Goal: Transaction & Acquisition: Purchase product/service

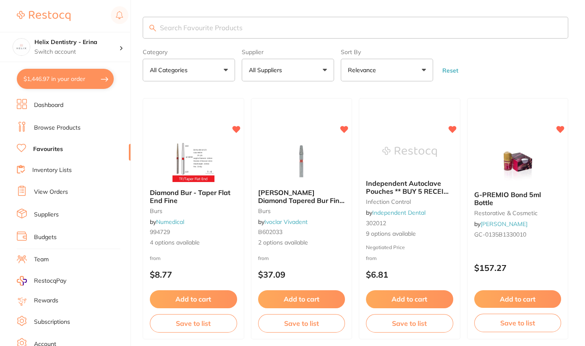
click at [93, 70] on button "$1,446.97 in your order" at bounding box center [65, 79] width 97 height 20
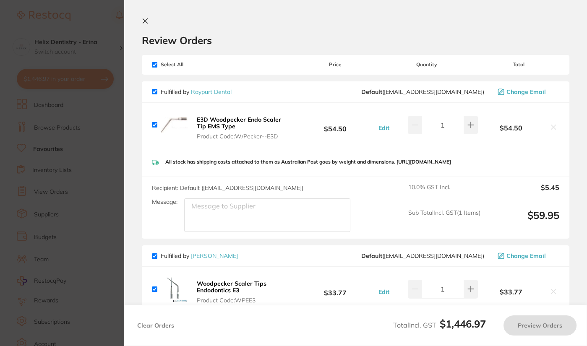
checkbox input "true"
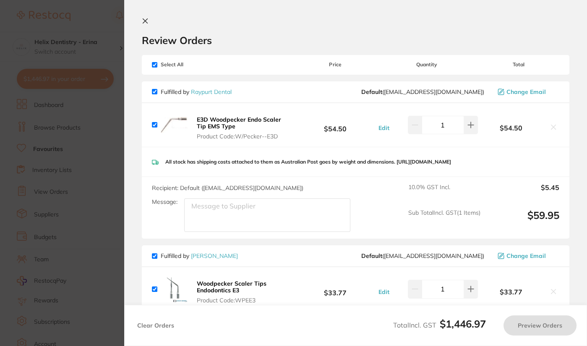
checkbox input "true"
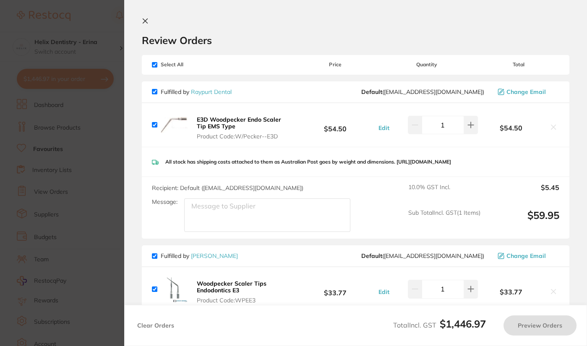
checkbox input "true"
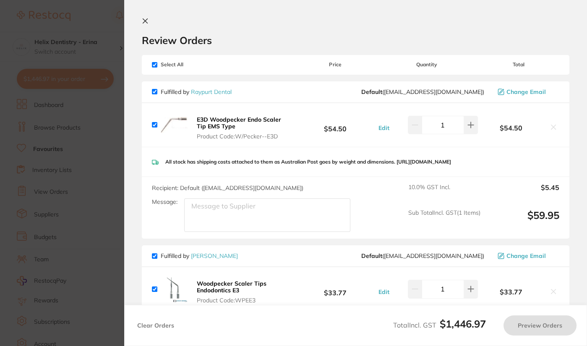
checkbox input "true"
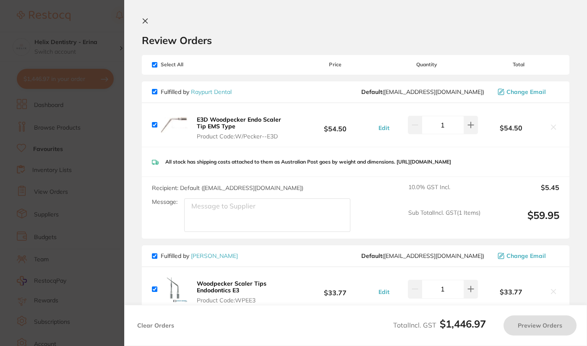
checkbox input "true"
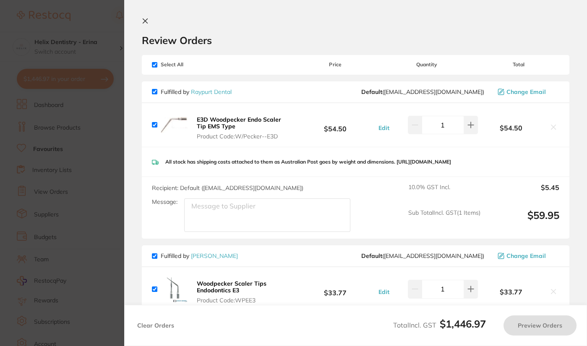
checkbox input "true"
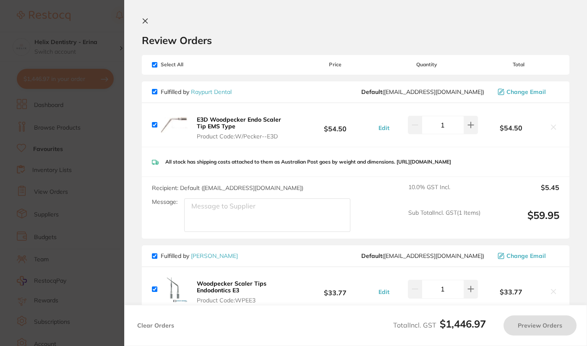
checkbox input "true"
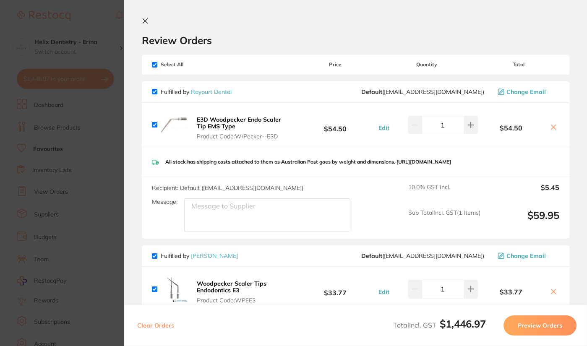
click at [116, 128] on section "Update RRP Set your pre negotiated price for this item. Item Agreed RRP (excl. …" at bounding box center [293, 173] width 587 height 346
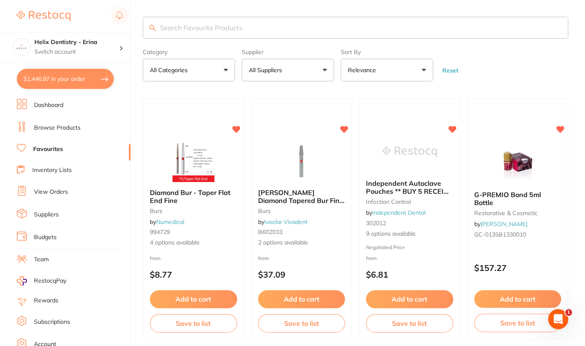
click at [181, 35] on input "search" at bounding box center [355, 28] width 425 height 22
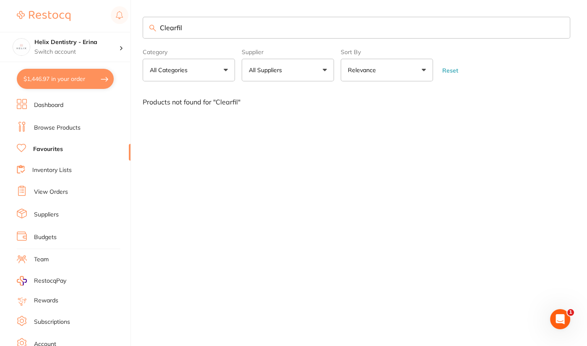
type input "Clearfil"
click at [67, 122] on li "Browse Products" at bounding box center [74, 128] width 114 height 13
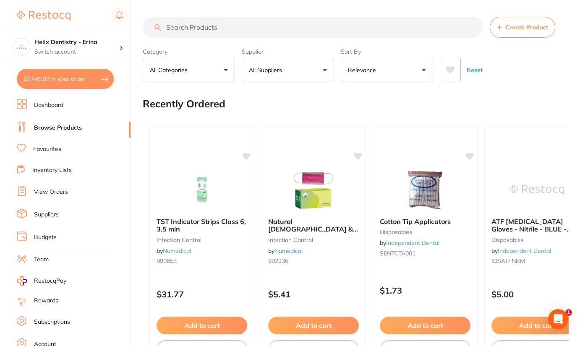
click at [195, 28] on input "search" at bounding box center [313, 27] width 340 height 21
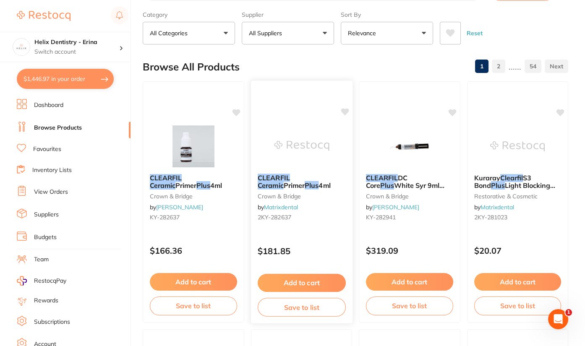
scroll to position [26, 0]
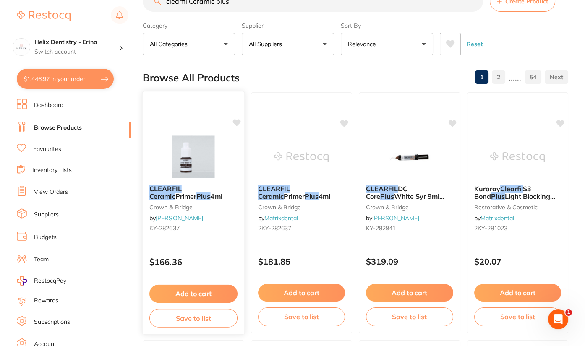
click at [200, 136] on img at bounding box center [193, 156] width 55 height 42
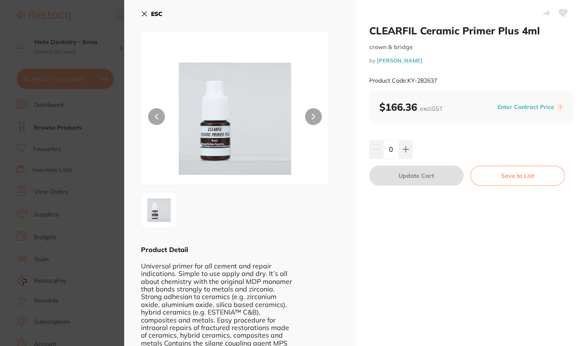
click at [102, 155] on section "CLEARFIL Ceramic Primer Plus 4ml crown & bridge by [PERSON_NAME] Product Code: …" at bounding box center [293, 173] width 587 height 346
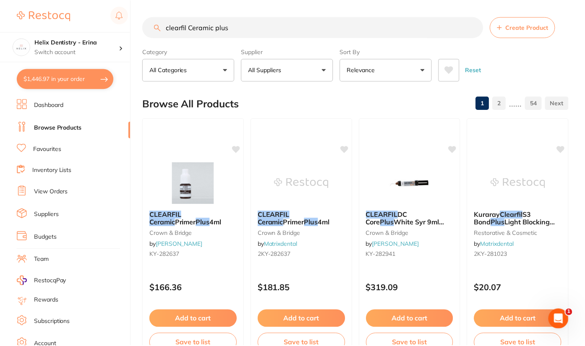
scroll to position [26, 0]
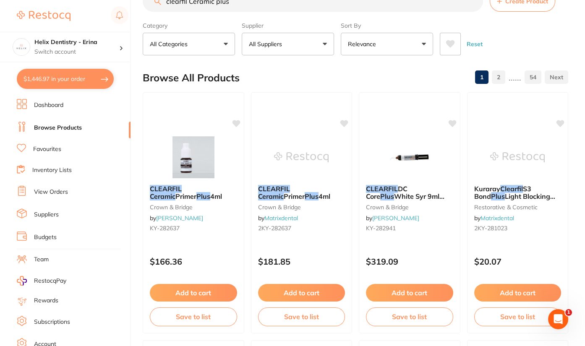
click at [191, 1] on input "clearfil Ceramic plus" at bounding box center [313, 1] width 340 height 21
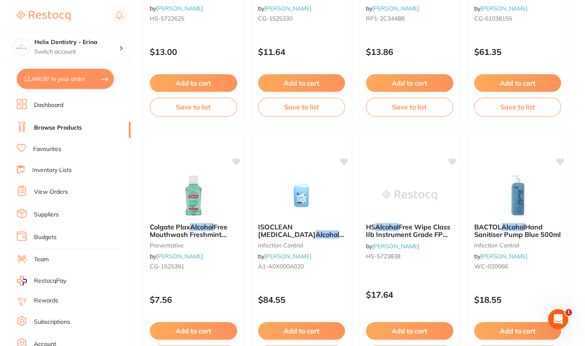
scroll to position [2469, 0]
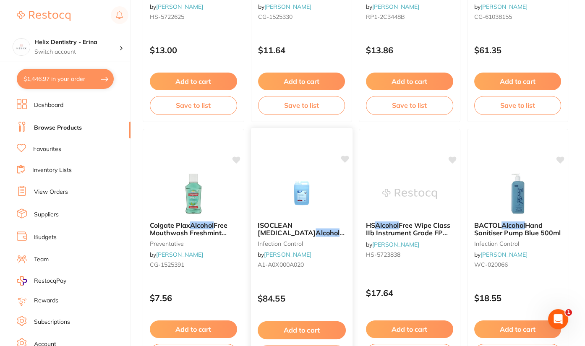
type input "alcohol"
click at [305, 185] on img at bounding box center [301, 193] width 55 height 42
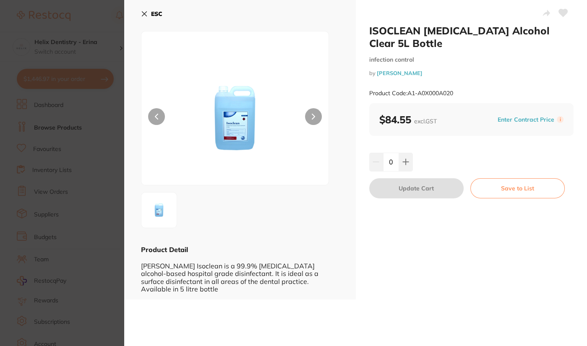
click at [309, 114] on button at bounding box center [313, 116] width 17 height 17
click at [103, 135] on section "ISOCLEAN [MEDICAL_DATA] Alcohol Clear 5L Bottle infection control by [PERSON_NA…" at bounding box center [293, 173] width 587 height 346
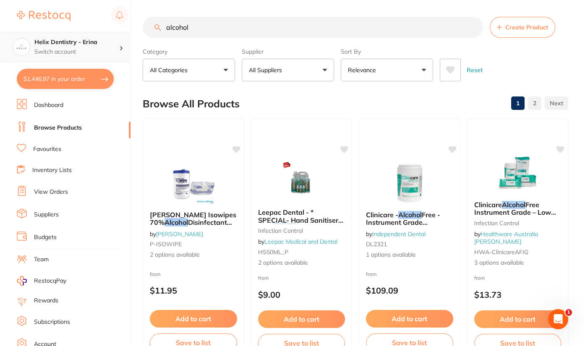
click at [107, 43] on h4 "Helix Dentistry - Erina" at bounding box center [76, 42] width 85 height 8
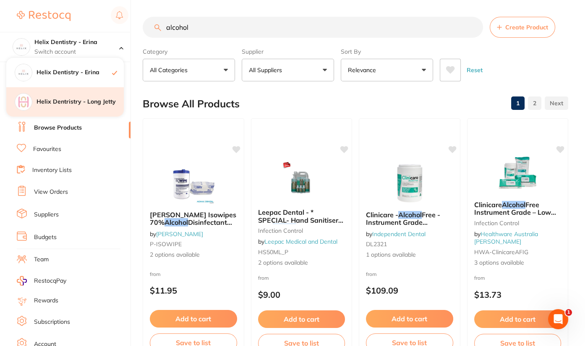
click at [91, 101] on h4 "Helix Dentristry - Long Jetty" at bounding box center [79, 102] width 87 height 8
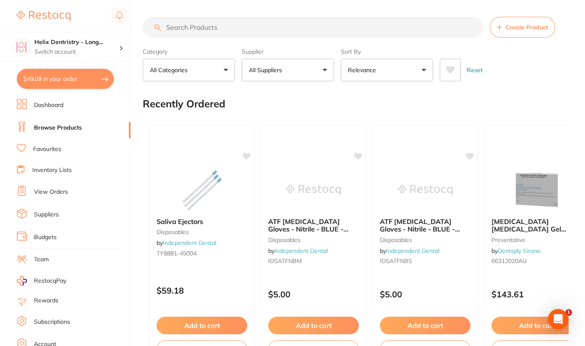
click at [51, 189] on link "View Orders" at bounding box center [51, 192] width 34 height 8
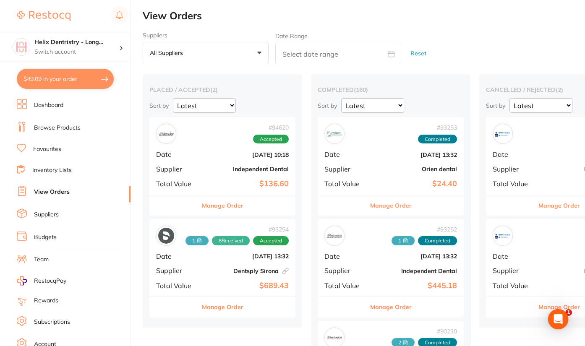
click at [214, 205] on button "Manage Order" at bounding box center [223, 205] width 42 height 20
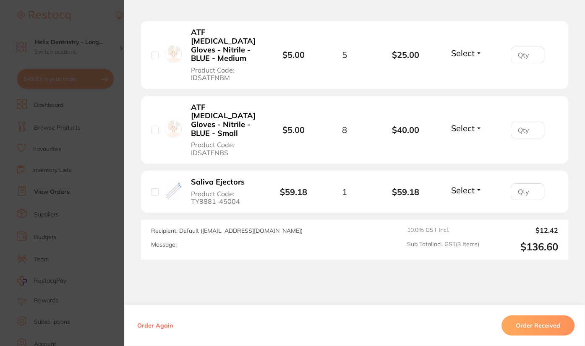
scroll to position [278, 0]
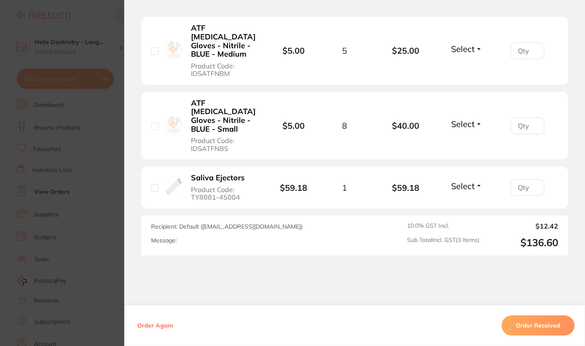
click at [107, 206] on section "Order ID: Restocq- 94620 Order Information Accepted Order Order Date Sept 25 20…" at bounding box center [292, 173] width 585 height 346
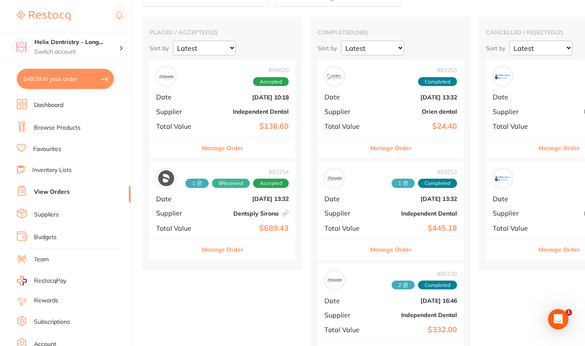
scroll to position [74, 0]
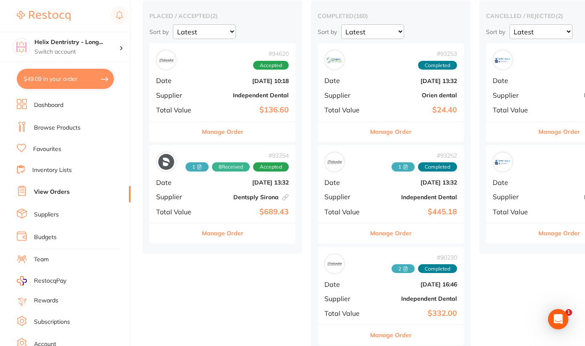
click at [222, 234] on button "Manage Order" at bounding box center [223, 233] width 42 height 20
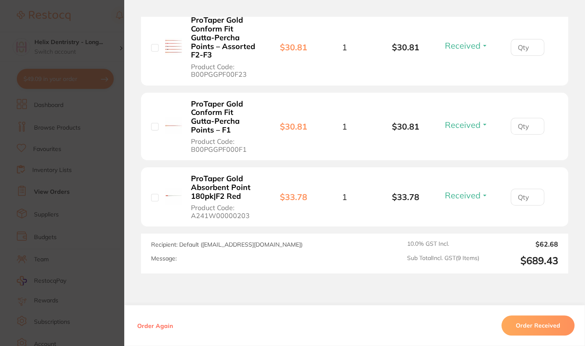
scroll to position [762, 0]
click at [99, 191] on section "Order ID: Restocq- 93254 Linked Order Order Information 8 Received Accepted Ord…" at bounding box center [292, 173] width 585 height 346
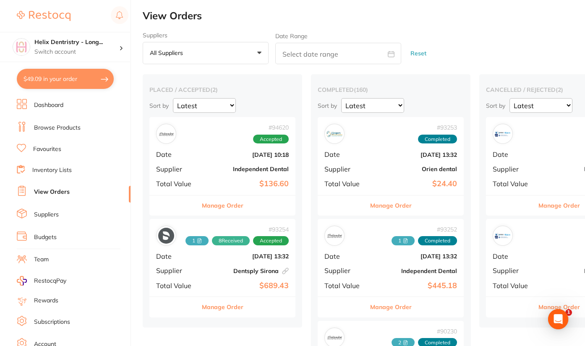
click at [85, 79] on button "$49.09 in your order" at bounding box center [65, 79] width 97 height 20
checkbox input "true"
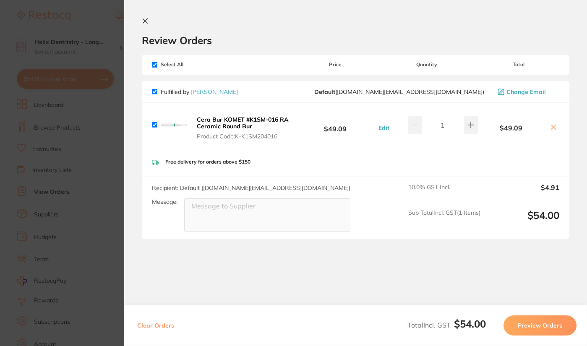
click at [116, 166] on section "Update RRP Set your pre negotiated price for this item. Item Agreed RRP (excl. …" at bounding box center [293, 173] width 587 height 346
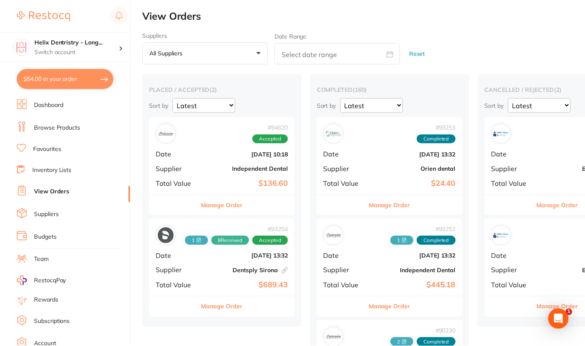
scroll to position [11, 0]
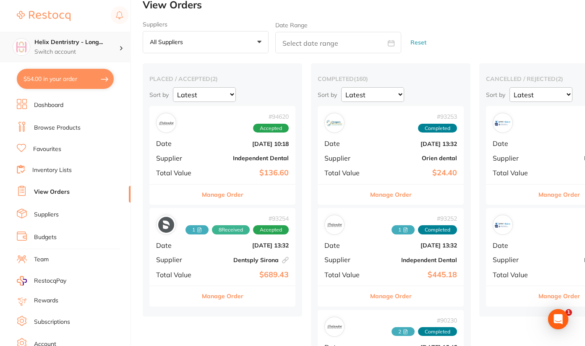
click at [106, 47] on div "Helix Dentristry - Long... Switch account" at bounding box center [76, 47] width 85 height 18
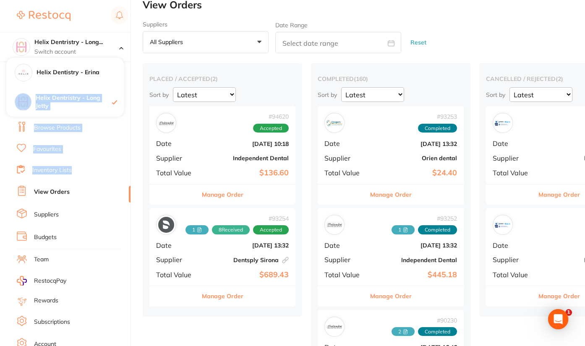
drag, startPoint x: 99, startPoint y: 73, endPoint x: 93, endPoint y: 171, distance: 97.6
click at [93, 171] on section "Helix Dentristry - Long... Switch account Helix Dentistry - Erina Helix Dentris…" at bounding box center [65, 173] width 131 height 346
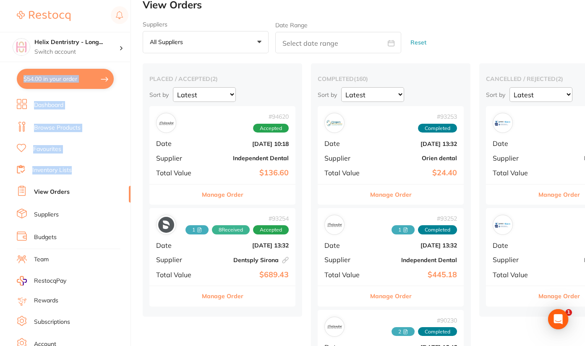
drag, startPoint x: 93, startPoint y: 171, endPoint x: 91, endPoint y: 80, distance: 91.1
click at [91, 80] on button "$54.00 in your order" at bounding box center [65, 79] width 97 height 20
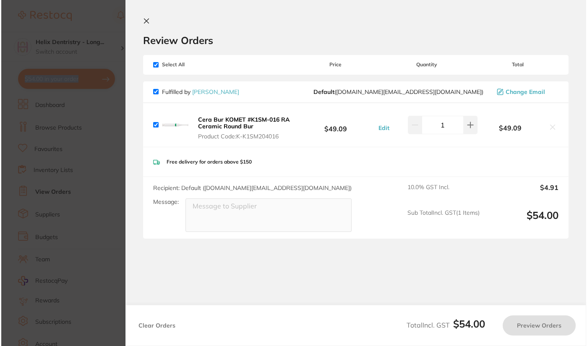
scroll to position [0, 0]
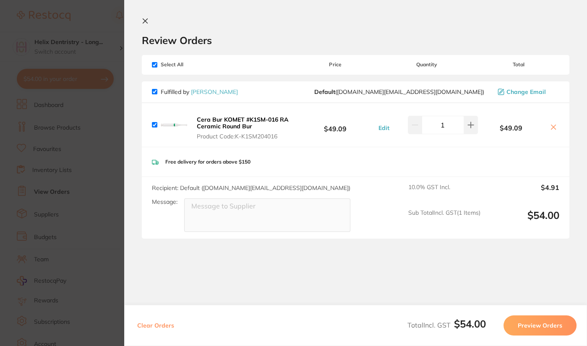
click at [106, 157] on section "Update RRP Set your pre negotiated price for this item. Item Agreed RRP (excl. …" at bounding box center [293, 173] width 587 height 346
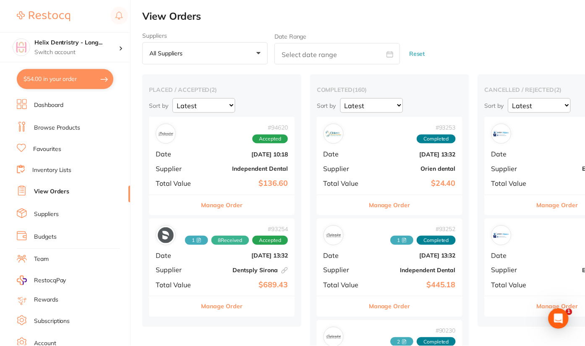
scroll to position [11, 0]
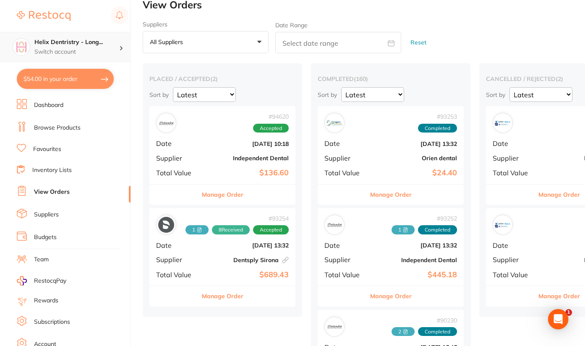
click at [118, 43] on h4 "Helix Dentristry - Long..." at bounding box center [76, 42] width 85 height 8
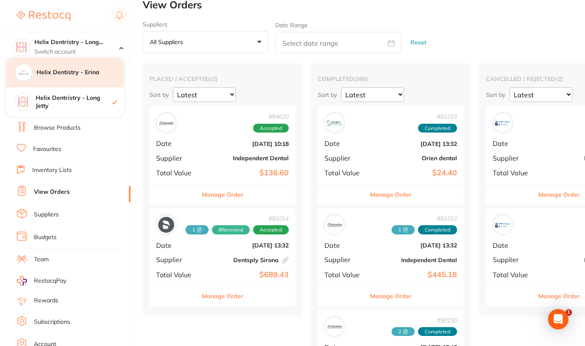
click at [96, 79] on div "Helix Dentistry - Erina" at bounding box center [64, 72] width 117 height 29
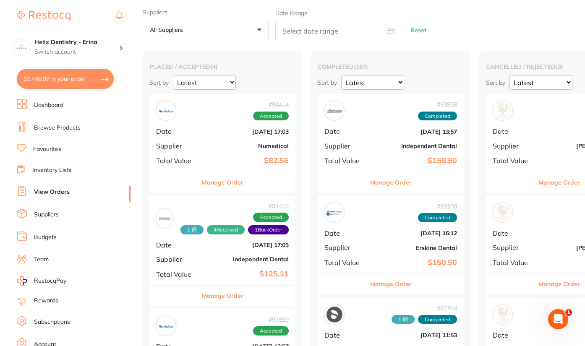
scroll to position [24, 0]
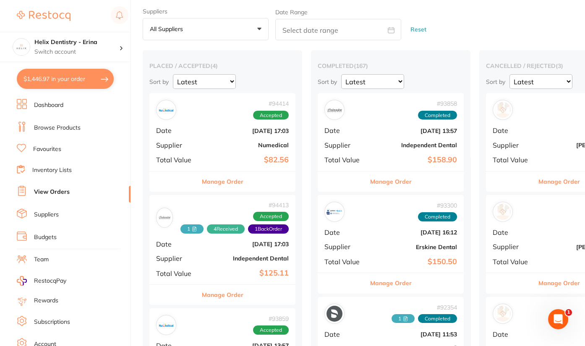
click at [217, 297] on button "Manage Order" at bounding box center [223, 295] width 42 height 20
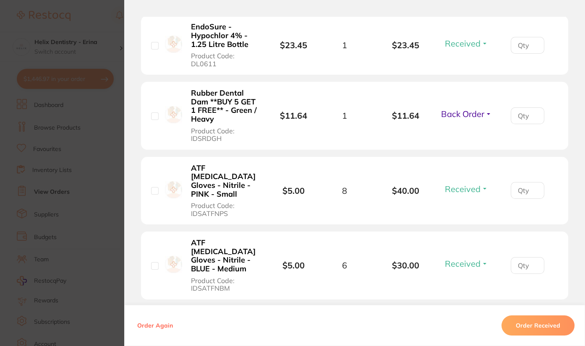
scroll to position [279, 0]
click at [100, 164] on section "Order ID: Restocq- 94413 Order Information 4 Received 1 Back Order Accepted Ord…" at bounding box center [292, 173] width 585 height 346
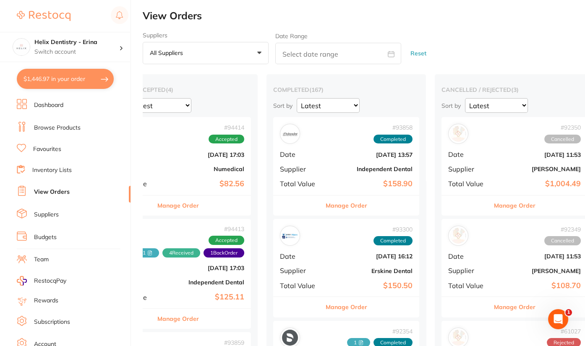
scroll to position [0, 62]
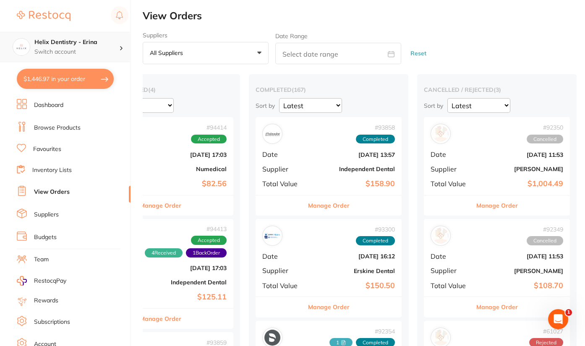
click at [68, 40] on h4 "Helix Dentistry - Erina" at bounding box center [76, 42] width 85 height 8
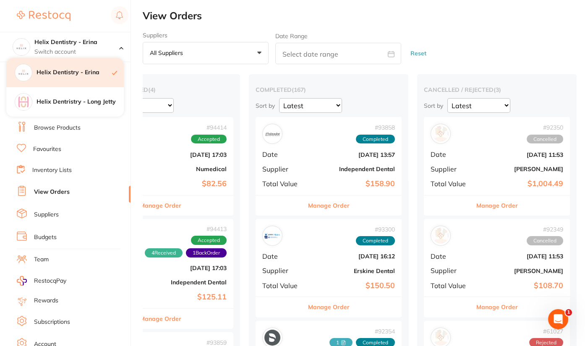
click at [77, 69] on h4 "Helix Dentistry - Erina" at bounding box center [74, 72] width 76 height 8
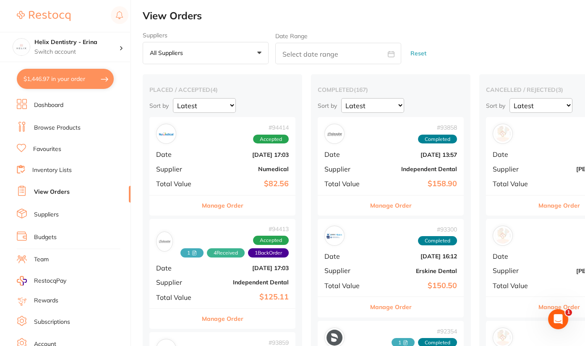
click at [80, 81] on button "$1,446.97 in your order" at bounding box center [65, 79] width 97 height 20
checkbox input "true"
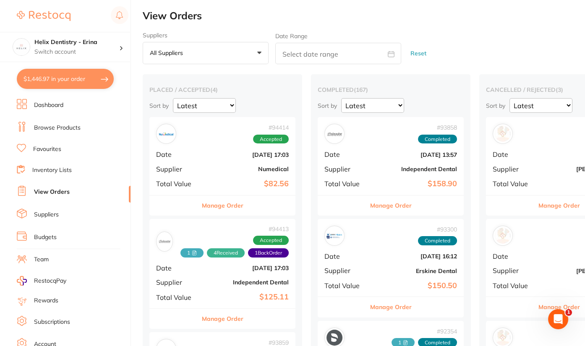
checkbox input "true"
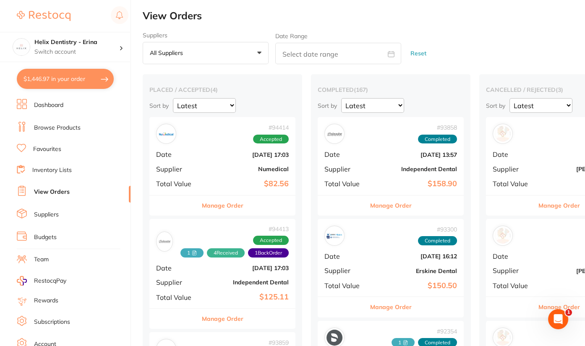
checkbox input "true"
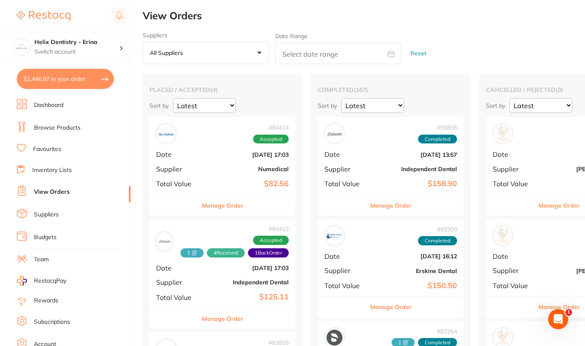
checkbox input "true"
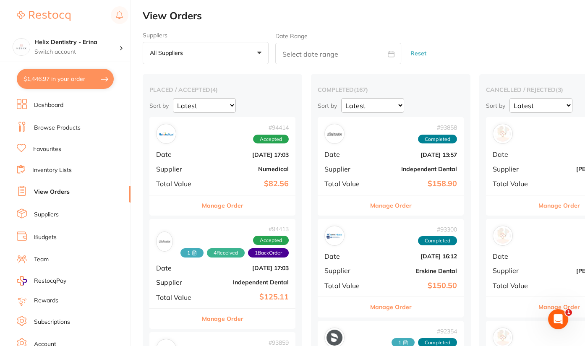
checkbox input "true"
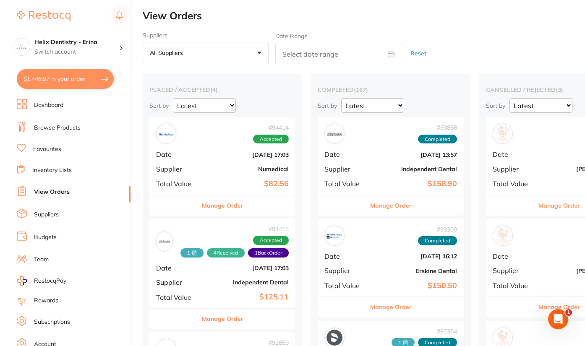
checkbox input "true"
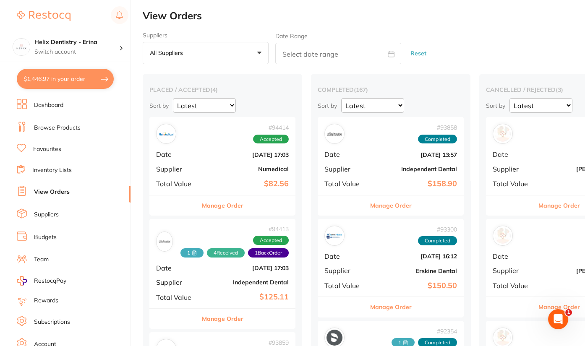
checkbox input "true"
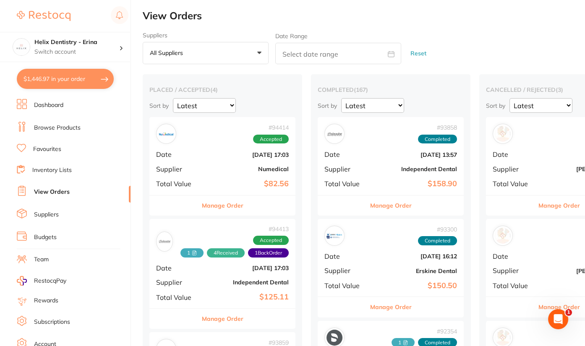
checkbox input "true"
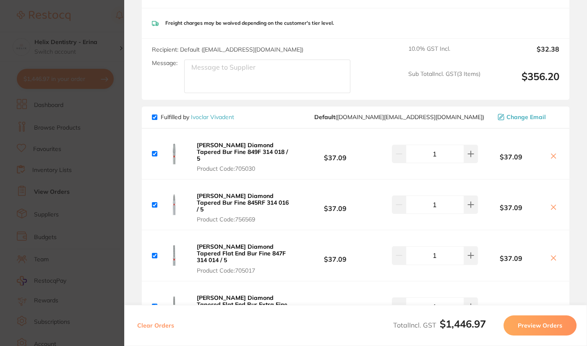
scroll to position [2090, 0]
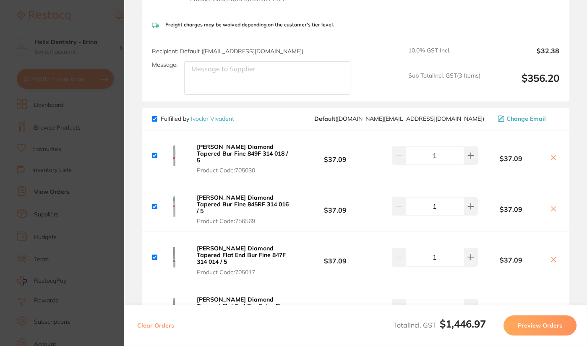
click at [114, 111] on section "Update RRP Set your pre negotiated price for this item. Item Agreed RRP (excl. …" at bounding box center [293, 173] width 587 height 346
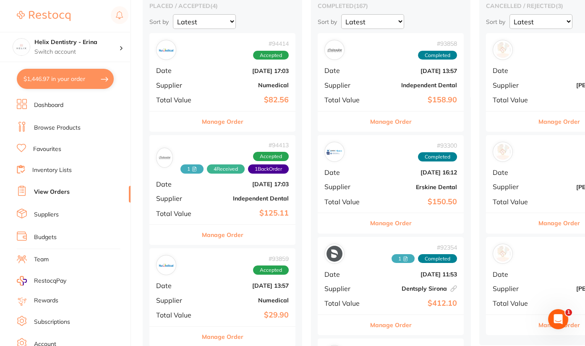
scroll to position [0, 0]
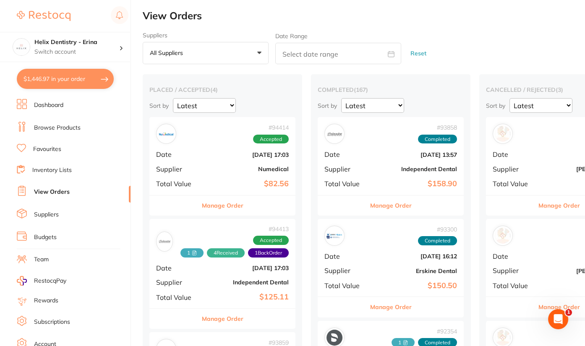
click at [58, 13] on img at bounding box center [44, 16] width 54 height 10
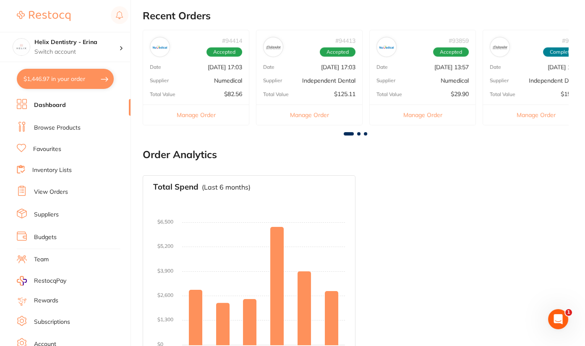
scroll to position [382, 0]
